Goal: Task Accomplishment & Management: Manage account settings

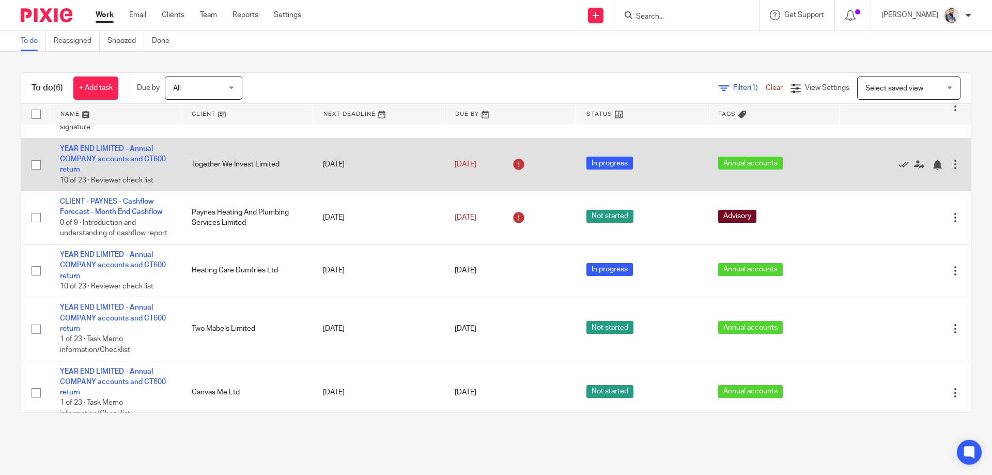
scroll to position [83, 0]
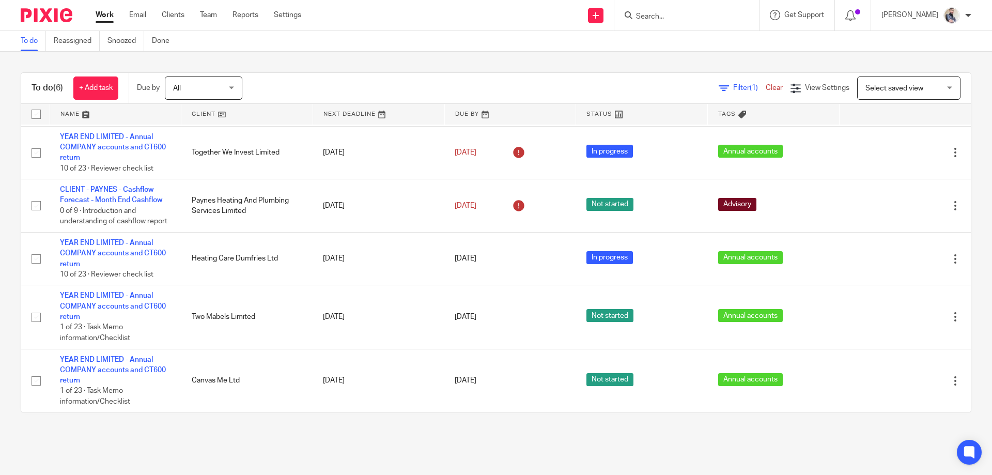
click at [733, 87] on span "Filter (1)" at bounding box center [749, 87] width 33 height 7
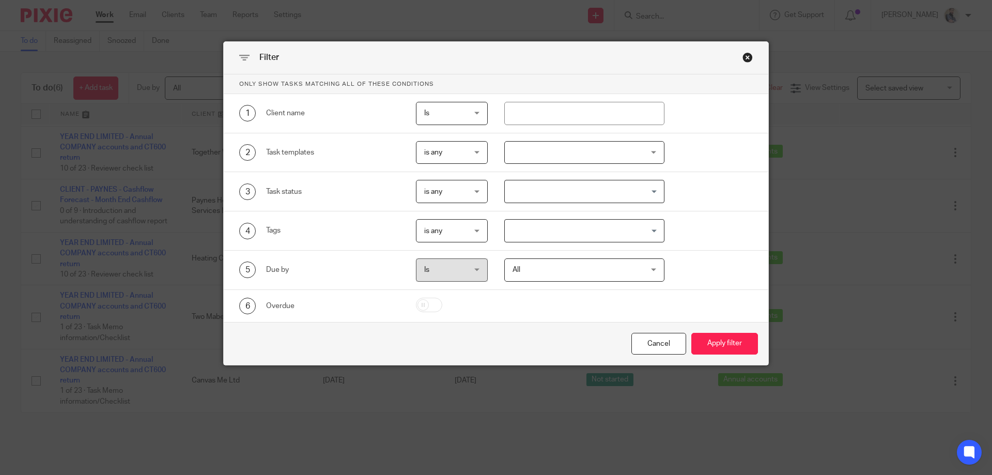
click at [747, 56] on div "Close this dialog window" at bounding box center [747, 57] width 10 height 10
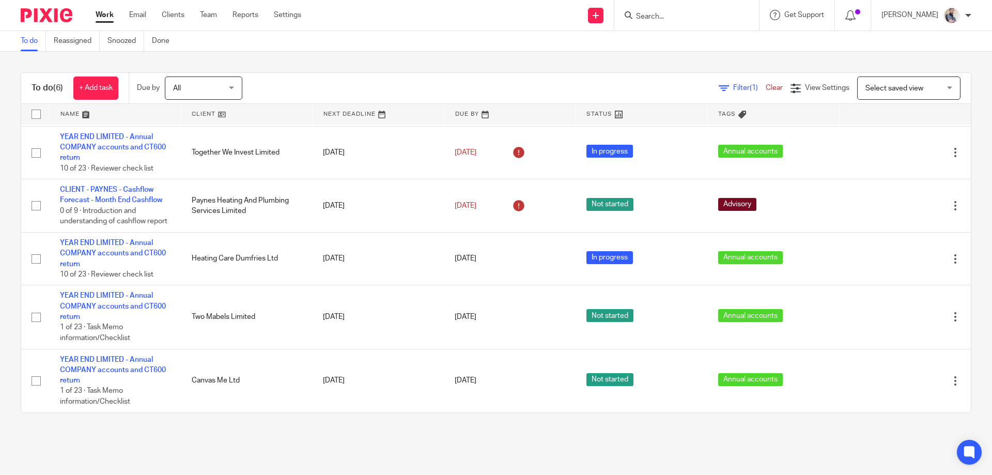
click at [716, 14] on input "Search" at bounding box center [681, 16] width 93 height 9
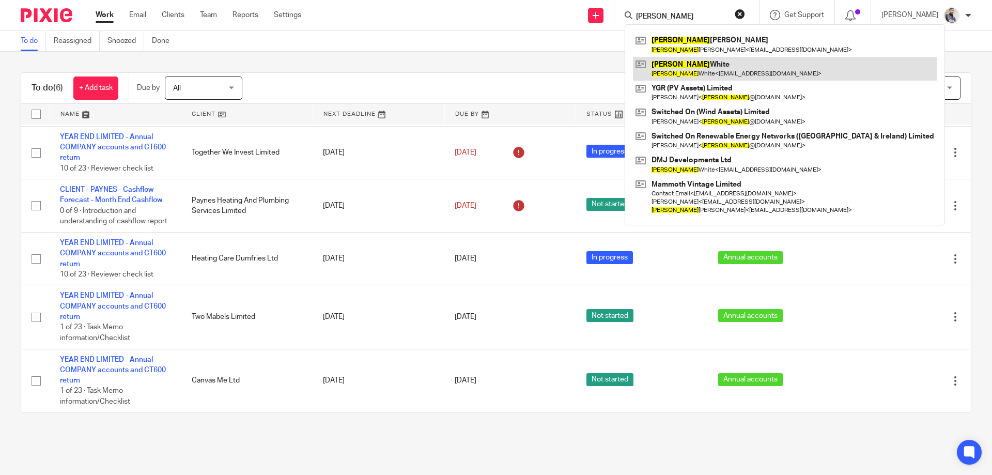
type input "joshua"
click at [711, 75] on link at bounding box center [785, 69] width 304 height 24
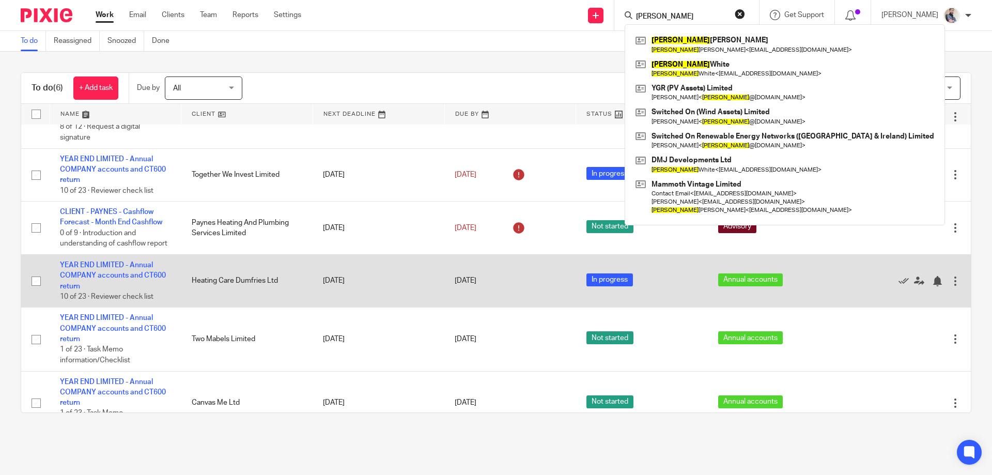
scroll to position [0, 0]
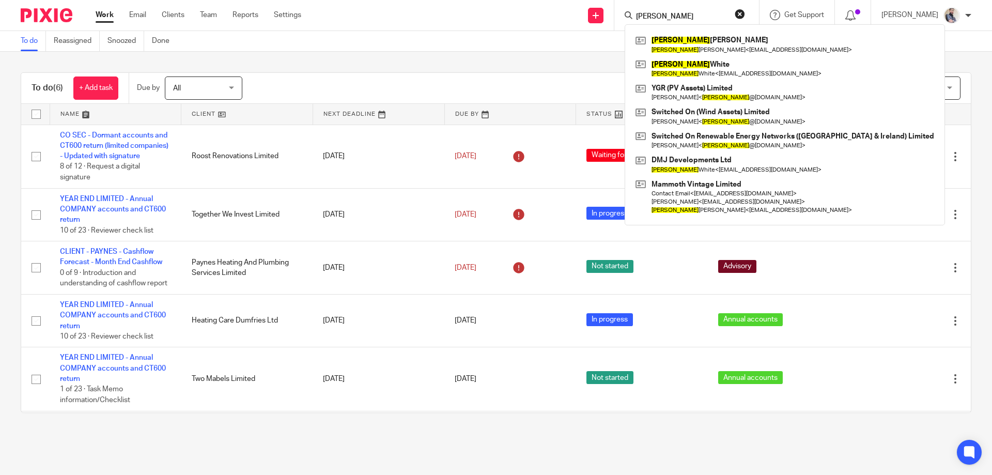
click at [942, 62] on div "To do (6) + Add task Due by All All Today Tomorrow This week Next week This mon…" at bounding box center [496, 243] width 992 height 382
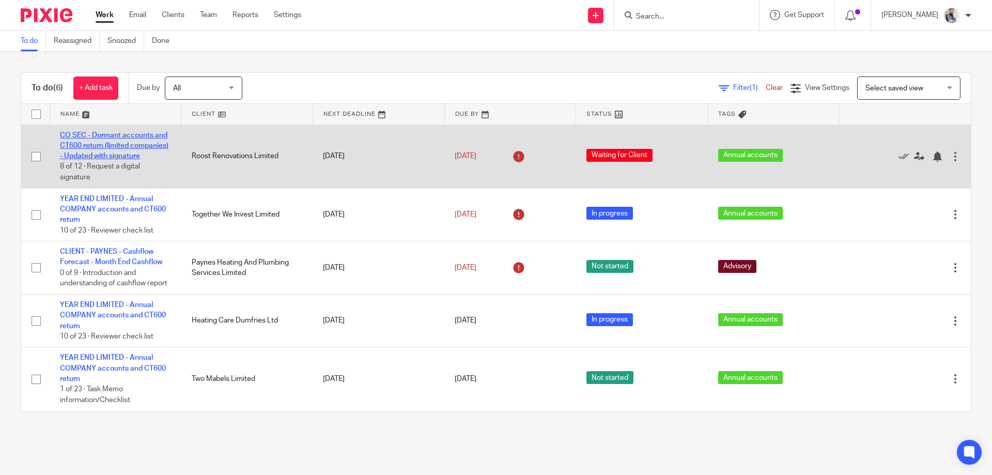
click at [126, 144] on link "CO SEC - Dormant accounts and CT600 return (limited companies) - Updated with s…" at bounding box center [114, 146] width 108 height 28
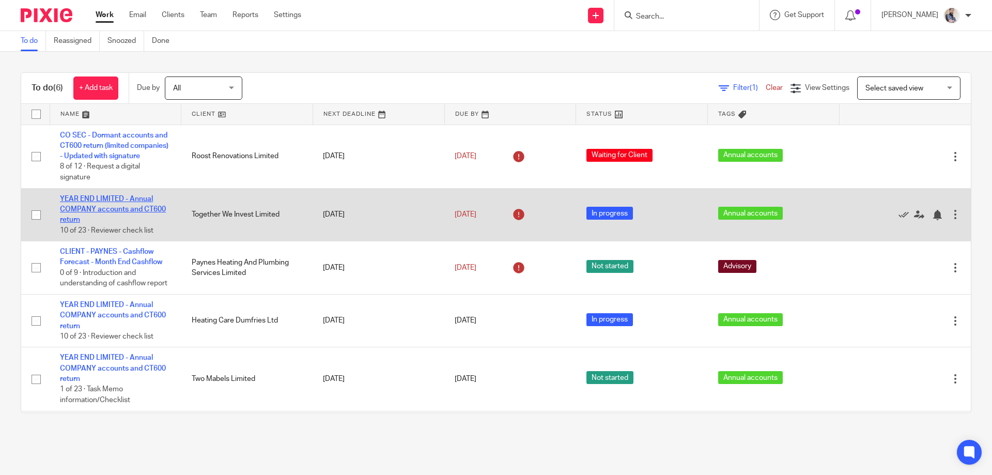
click at [109, 211] on link "YEAR END LIMITED - Annual COMPANY accounts and CT600 return" at bounding box center [113, 209] width 106 height 28
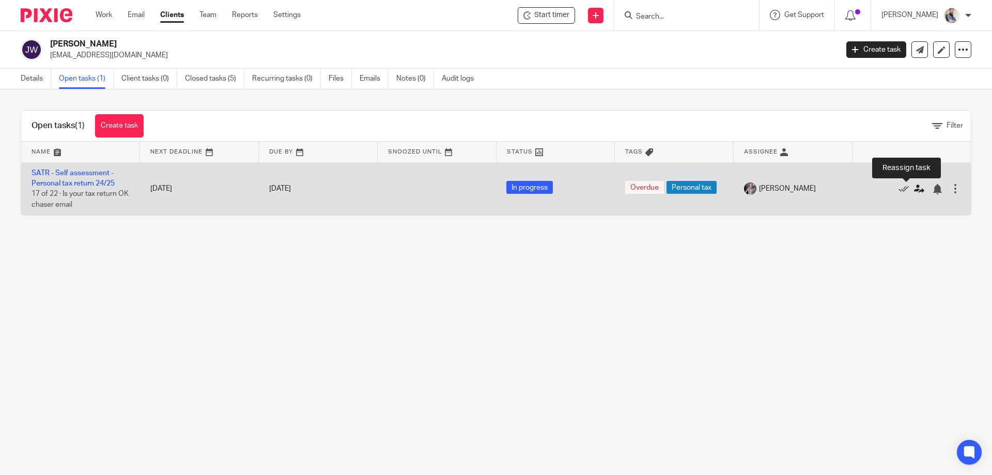
click at [914, 189] on icon at bounding box center [919, 189] width 10 height 10
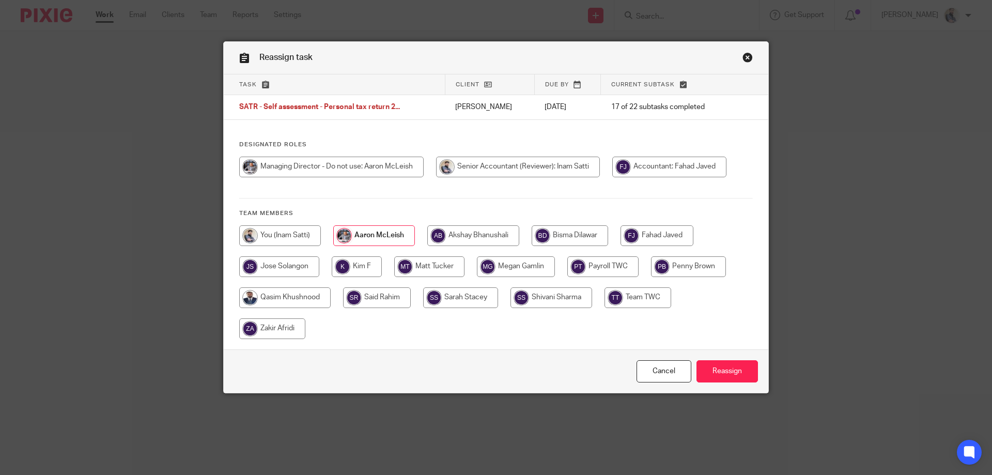
click at [255, 235] on input "radio" at bounding box center [280, 235] width 82 height 21
radio input "true"
click at [720, 381] on input "Reassign" at bounding box center [726, 371] width 61 height 22
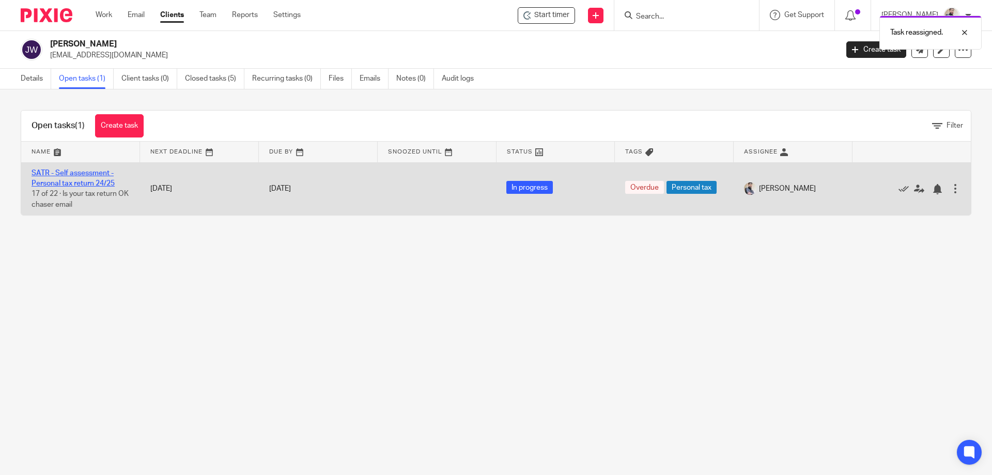
click at [81, 186] on link "SATR - Self assessment - Personal tax return 24/25" at bounding box center [73, 178] width 83 height 18
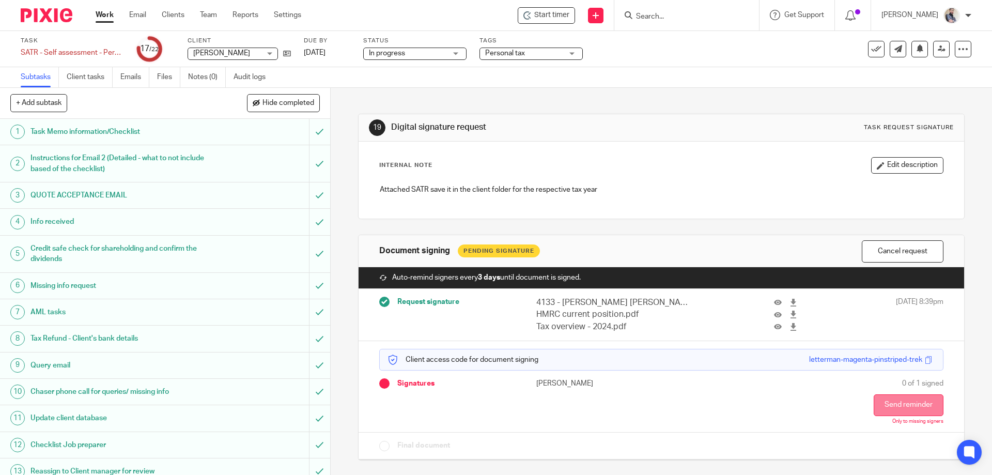
click at [881, 399] on button "Send reminder" at bounding box center [908, 405] width 70 height 22
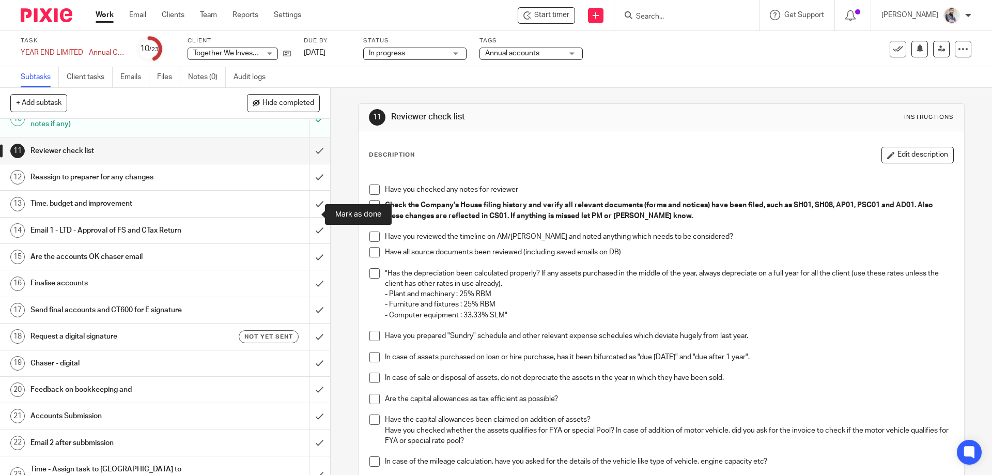
scroll to position [207, 0]
